Goal: Task Accomplishment & Management: Use online tool/utility

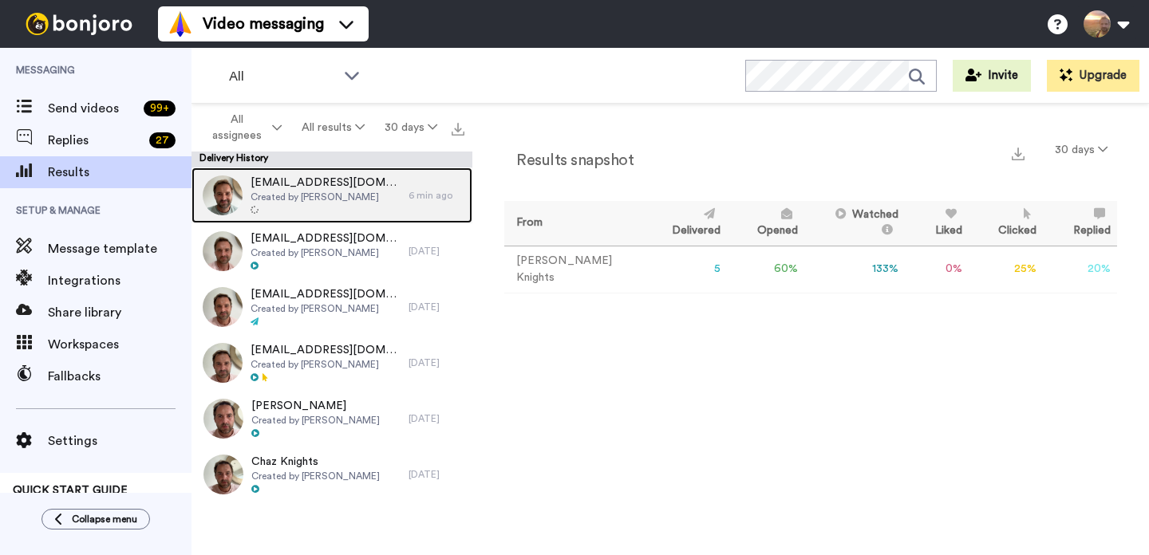
click at [324, 195] on span "Created by Charlie Knights" at bounding box center [325, 197] width 150 height 13
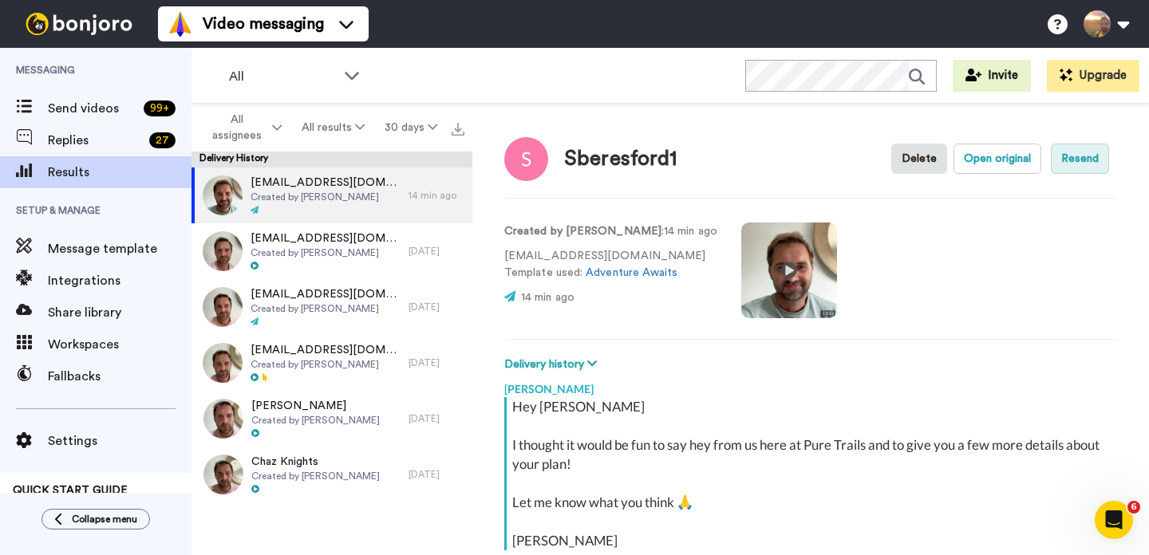
click at [1077, 158] on button "Resend" at bounding box center [1079, 159] width 58 height 30
type textarea "x"
